Goal: Navigation & Orientation: Understand site structure

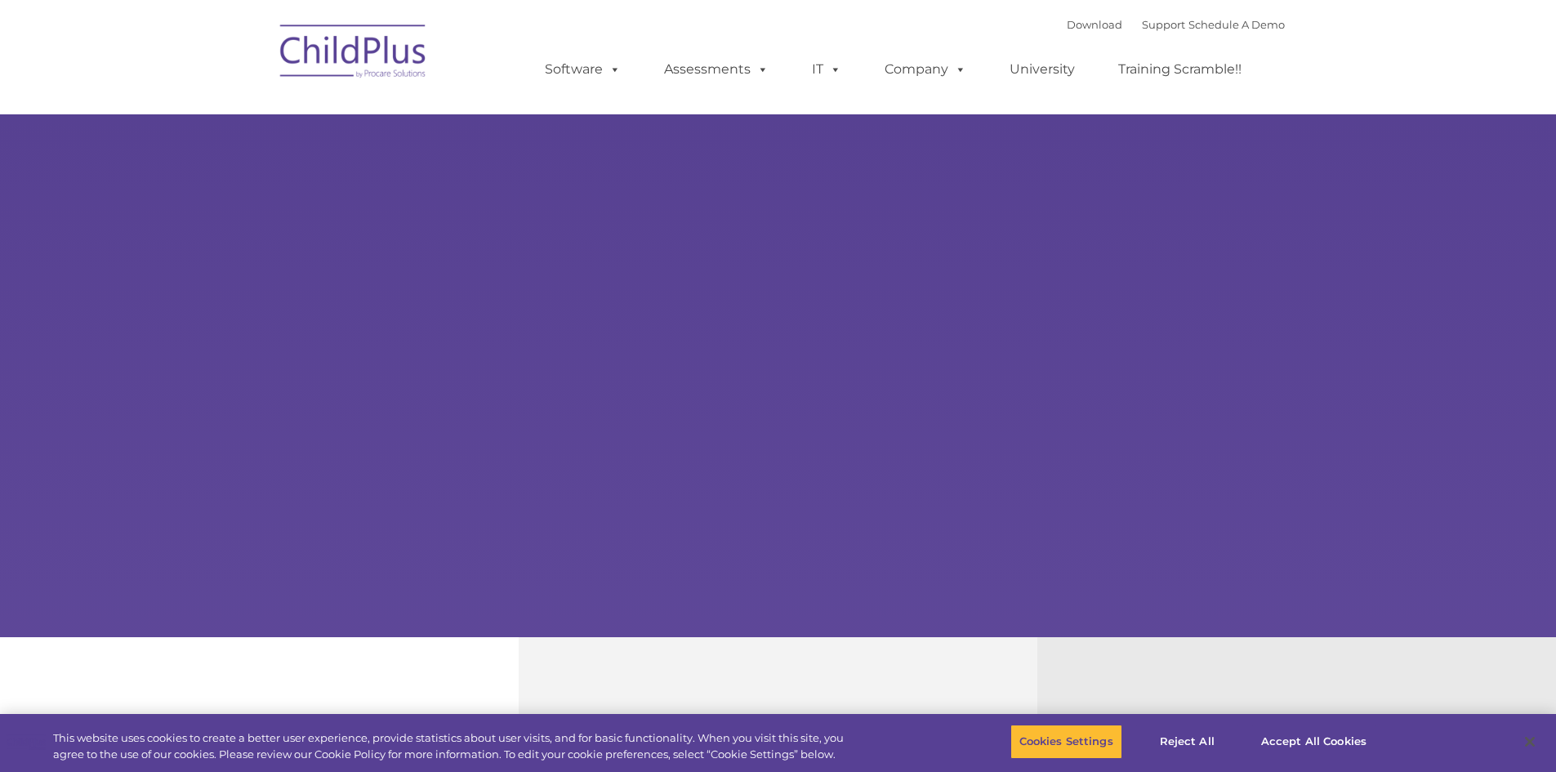
select select "MEDIUM"
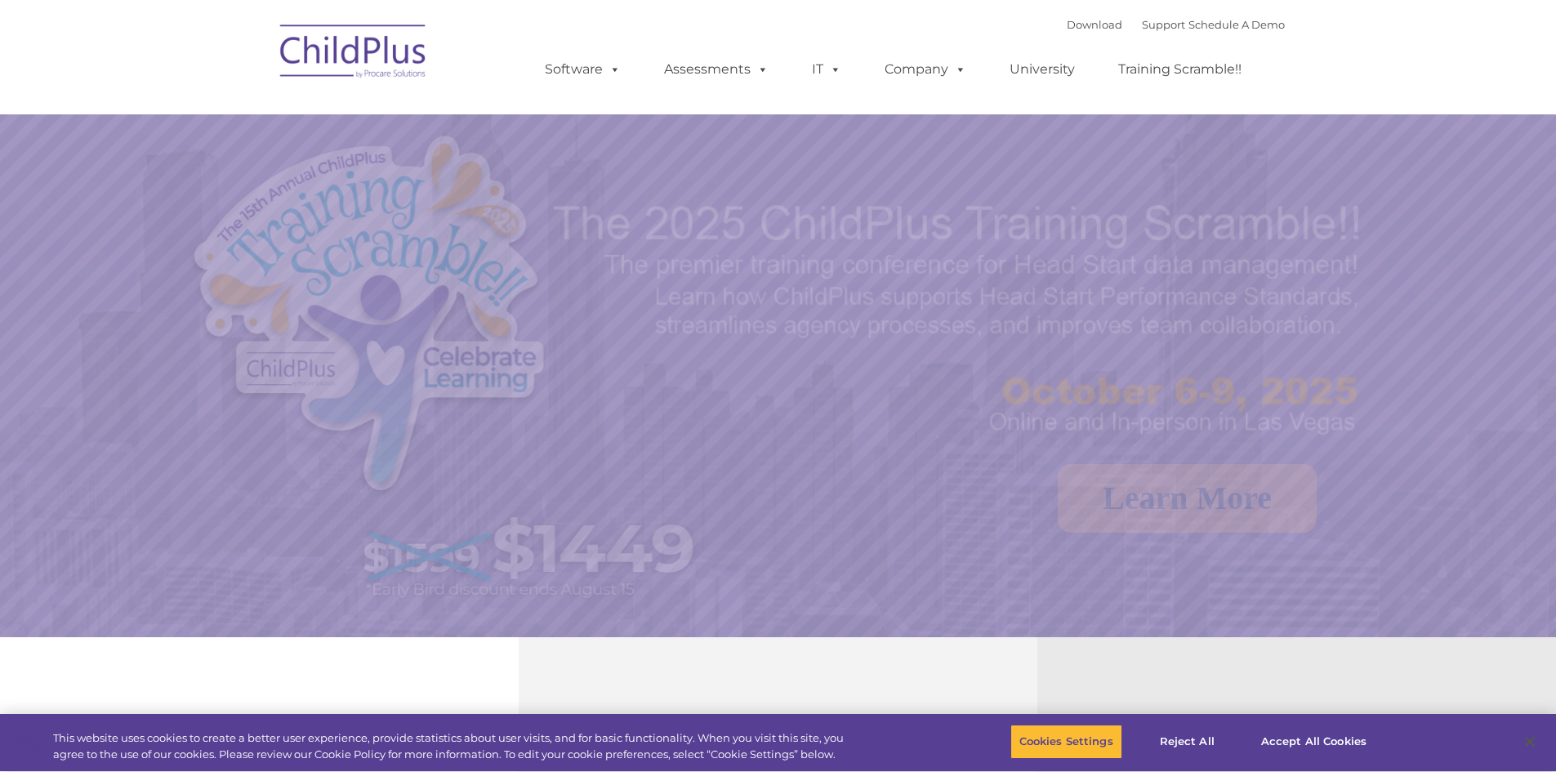
select select "MEDIUM"
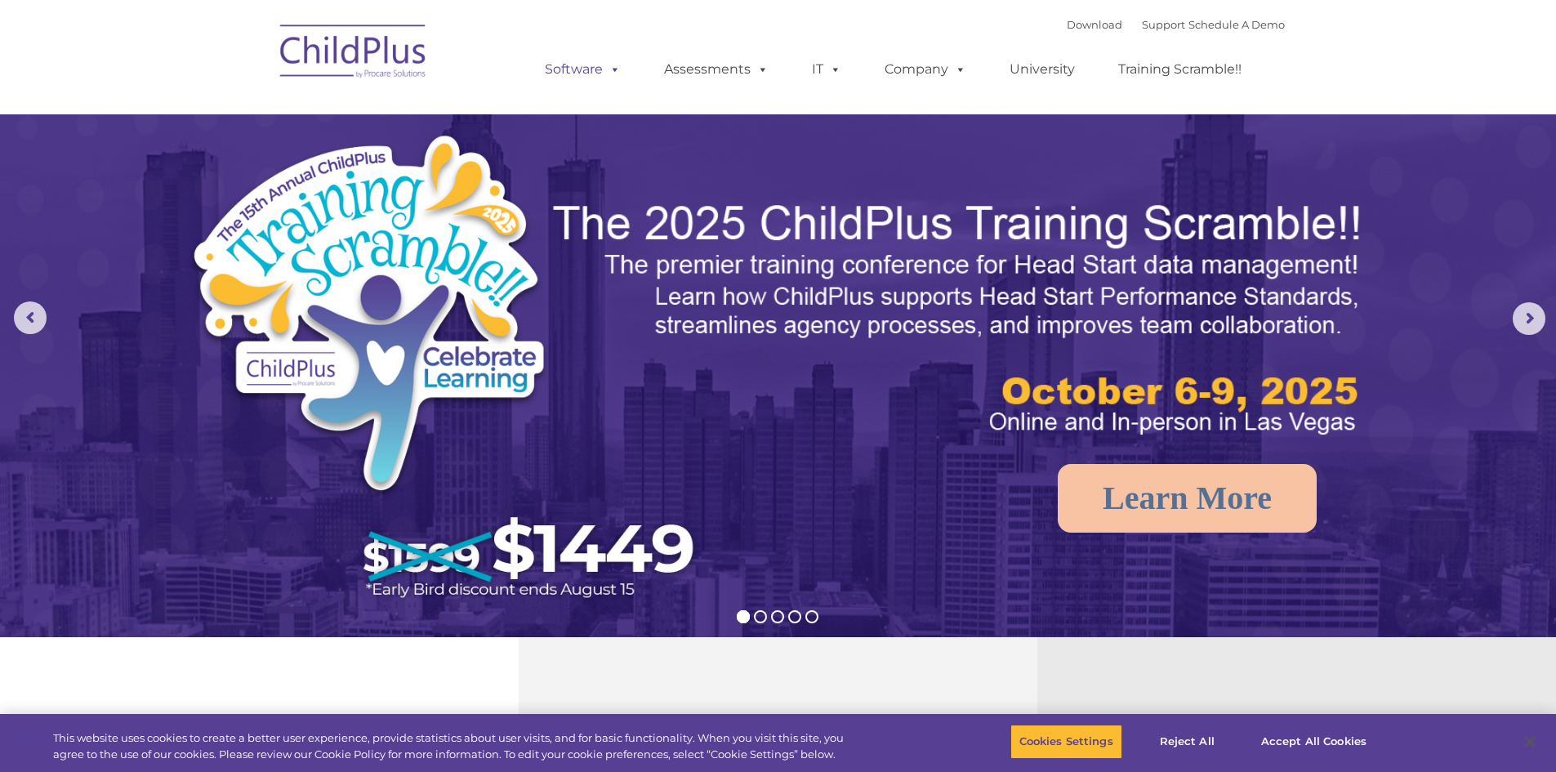
click at [587, 62] on link "Software" at bounding box center [582, 69] width 109 height 33
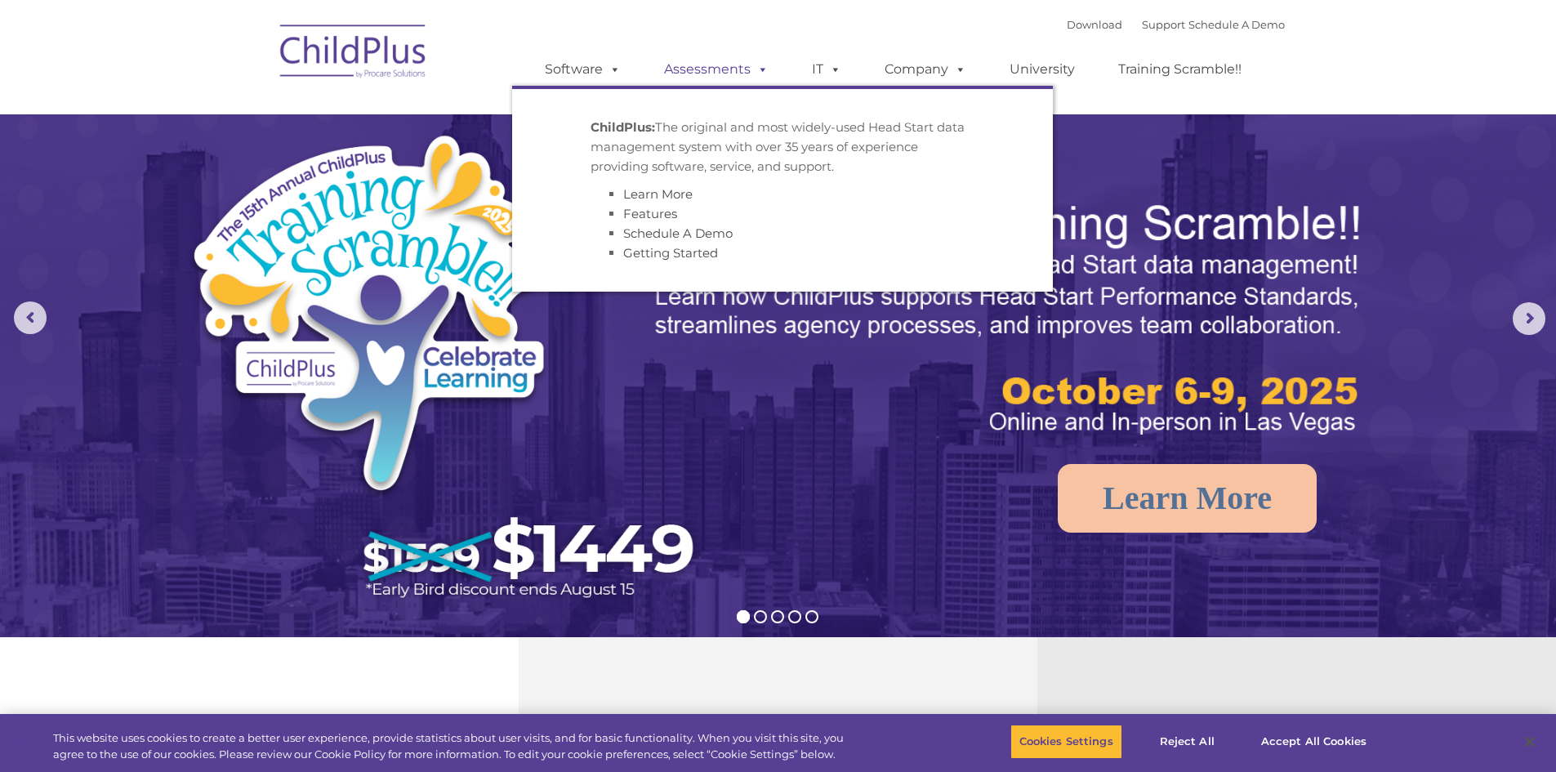
click at [737, 72] on link "Assessments" at bounding box center [716, 69] width 137 height 33
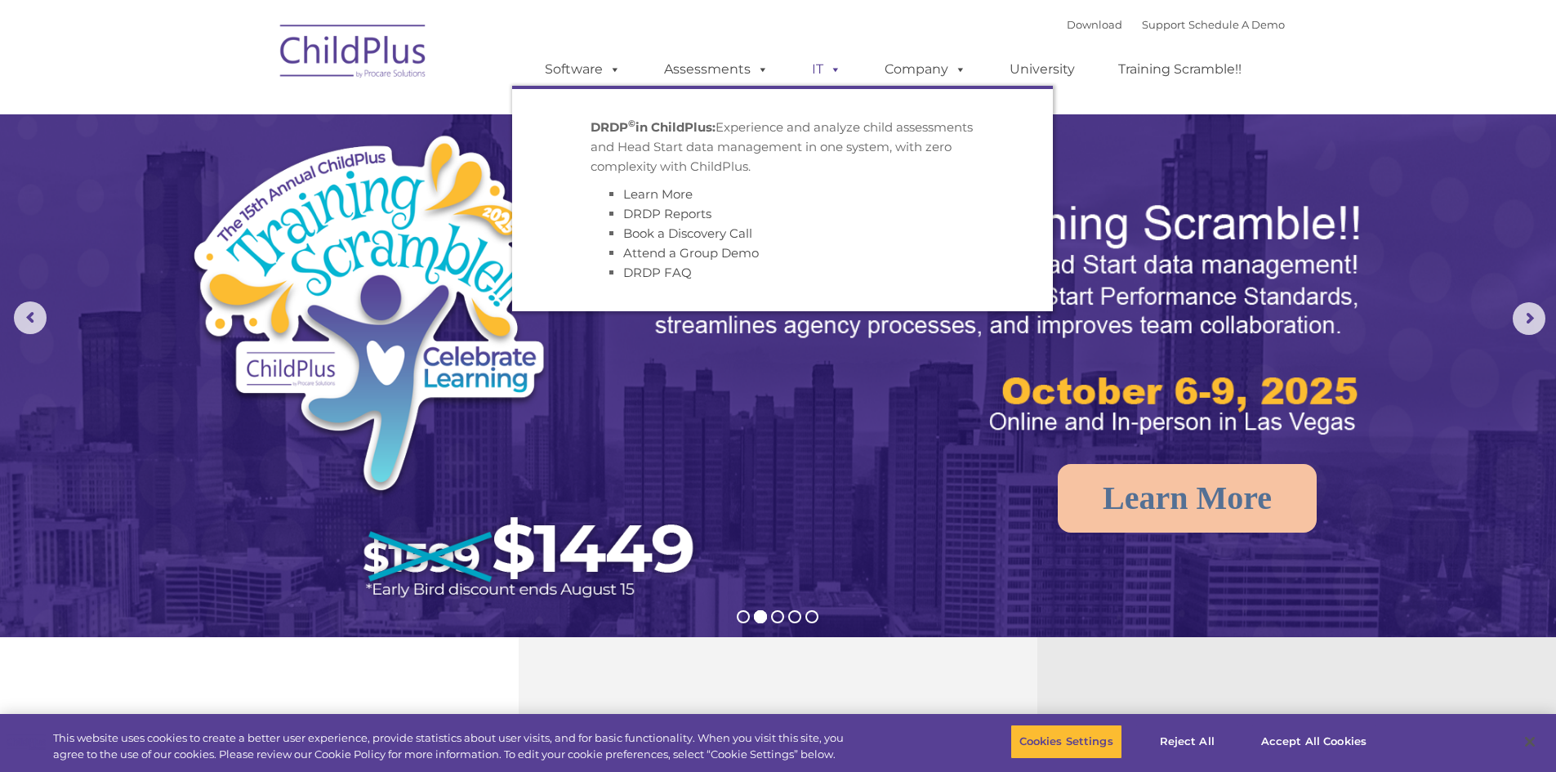
click at [830, 69] on span at bounding box center [832, 69] width 18 height 16
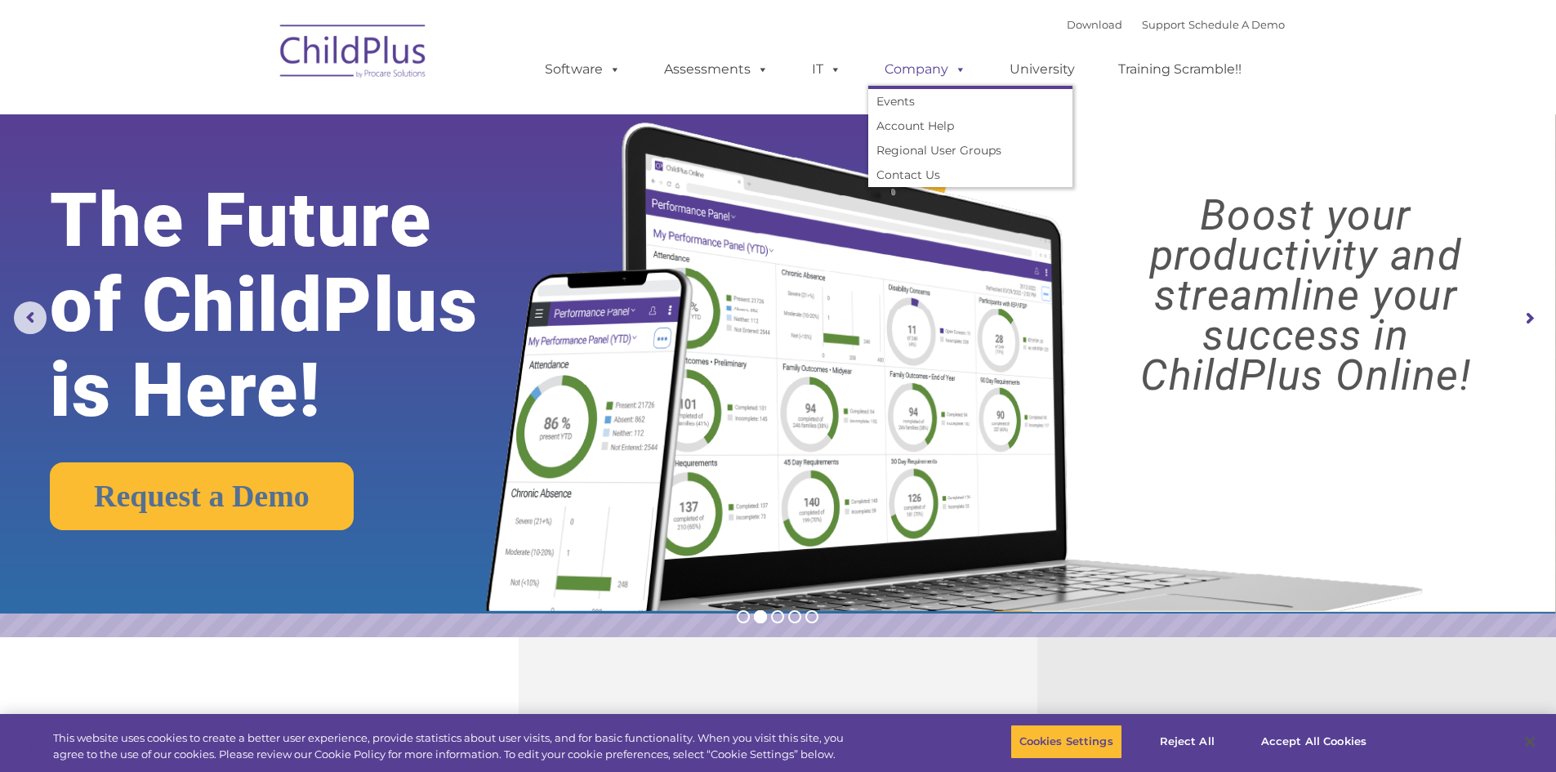
click at [929, 58] on link "Company" at bounding box center [925, 69] width 114 height 33
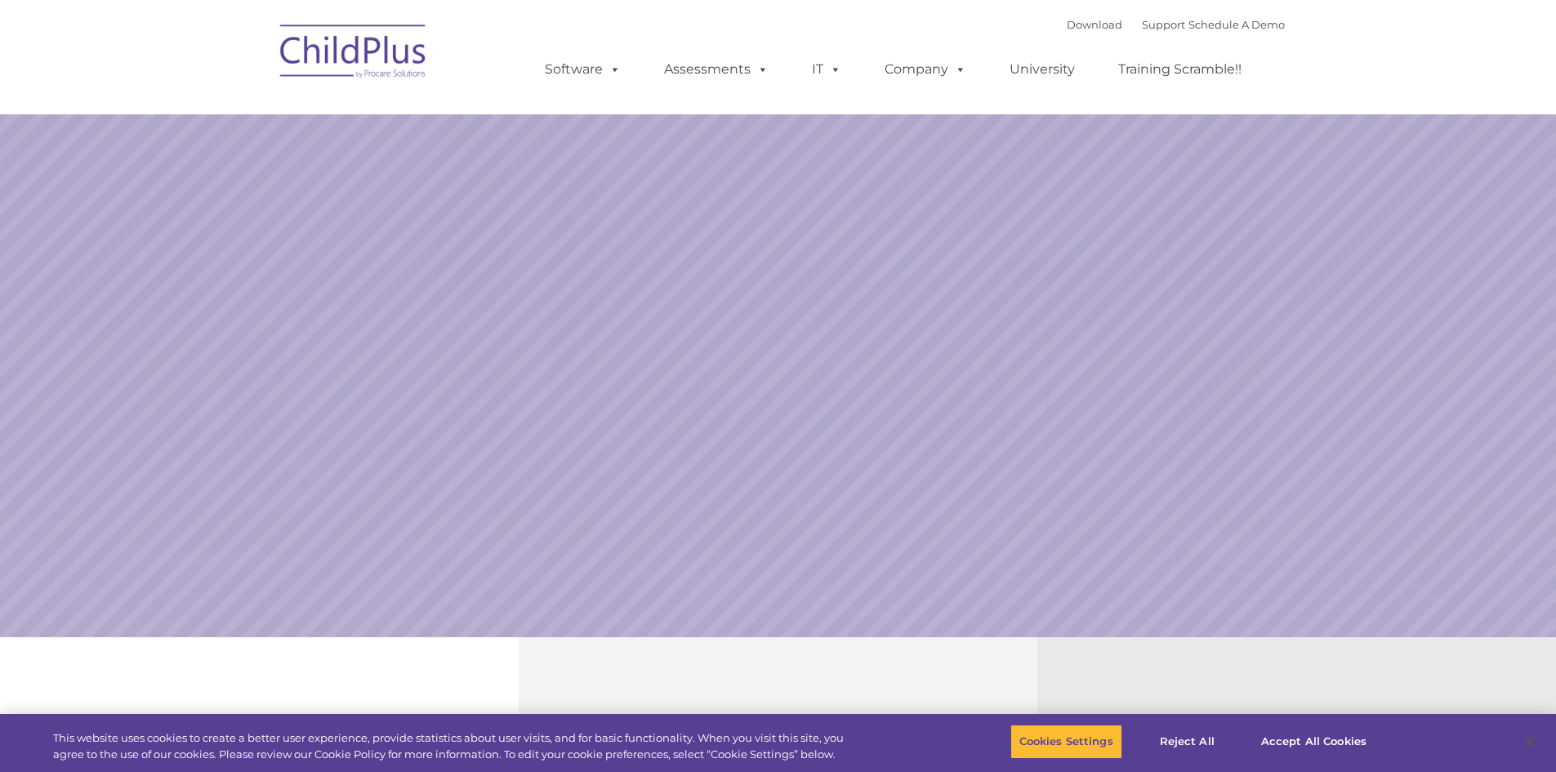
select select "MEDIUM"
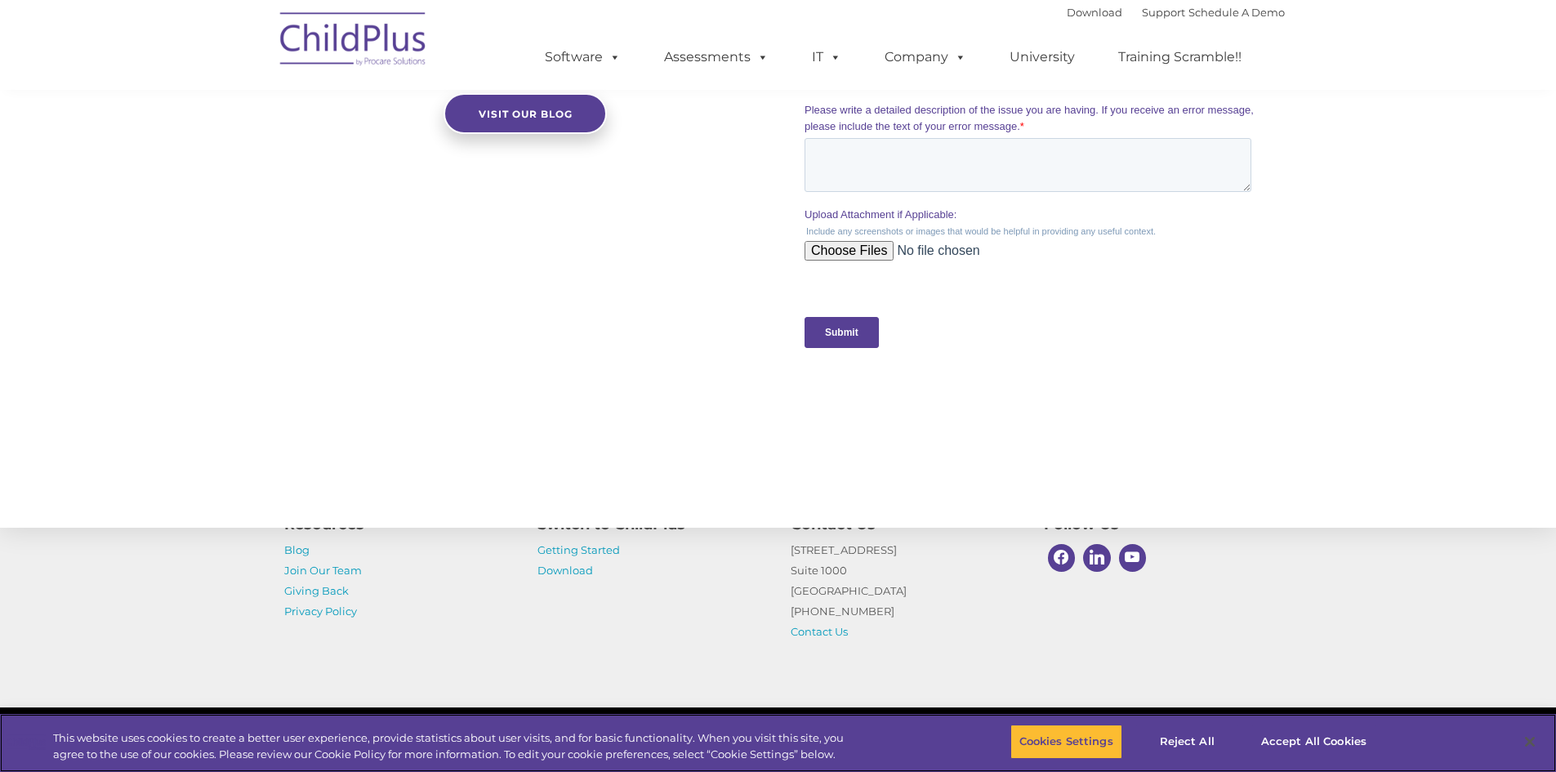
scroll to position [980, 0]
